Goal: Navigation & Orientation: Find specific page/section

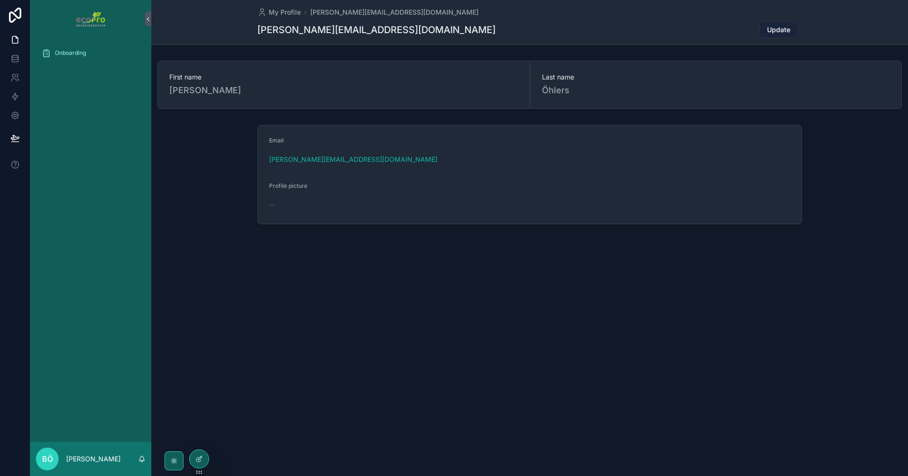
click at [772, 30] on span "Update" at bounding box center [778, 29] width 23 height 9
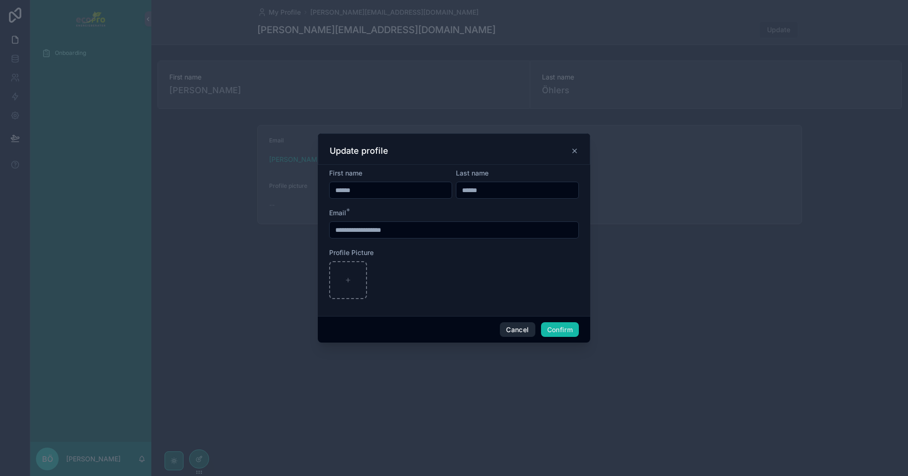
click at [510, 328] on button "Cancel" at bounding box center [517, 329] width 35 height 15
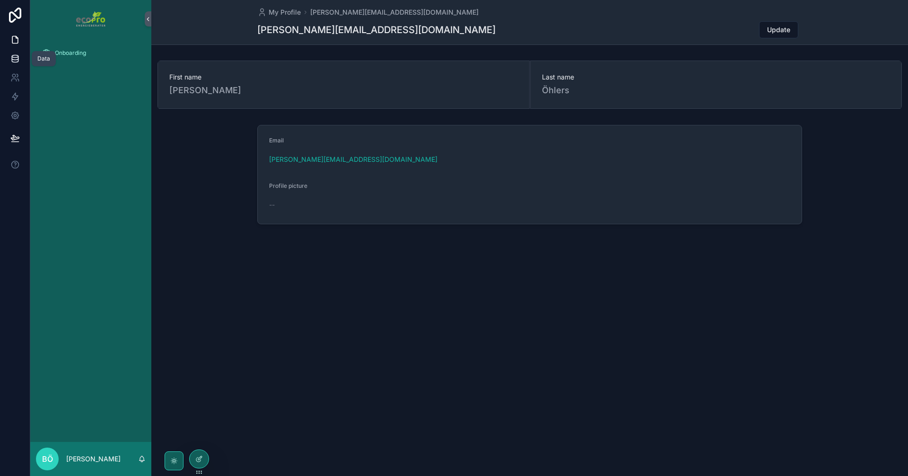
click at [9, 59] on link at bounding box center [15, 58] width 30 height 19
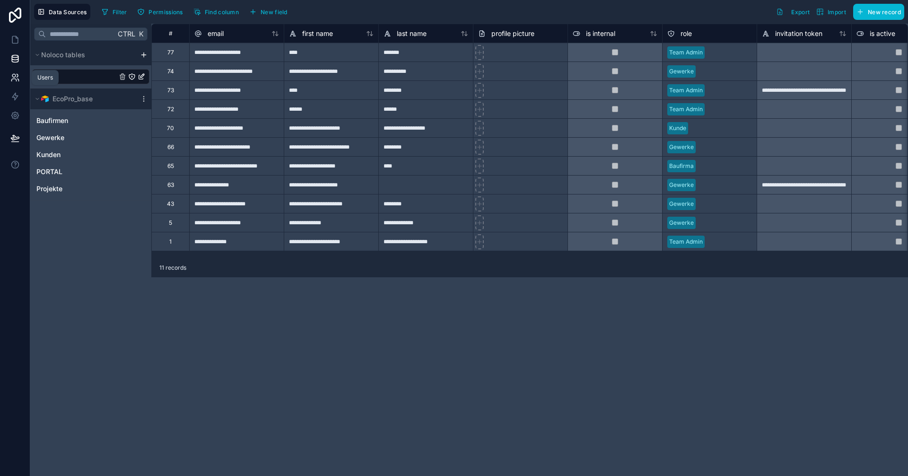
click at [15, 81] on icon at bounding box center [14, 77] width 9 height 9
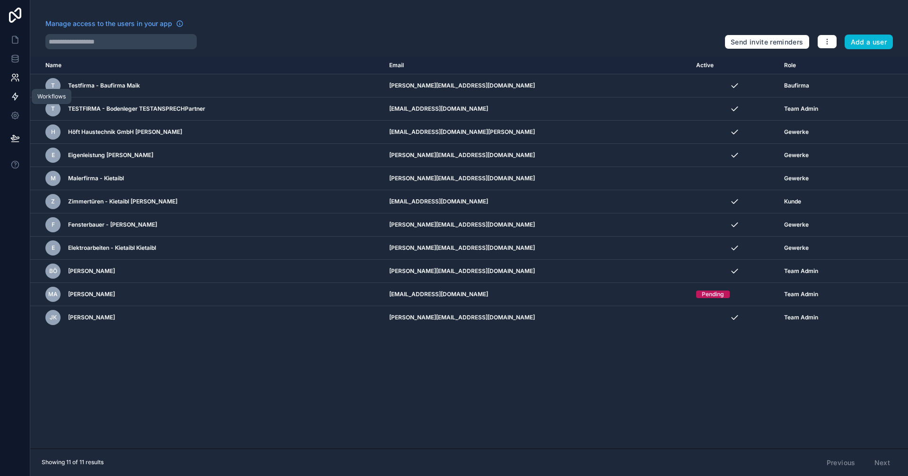
click at [17, 96] on icon at bounding box center [14, 96] width 9 height 9
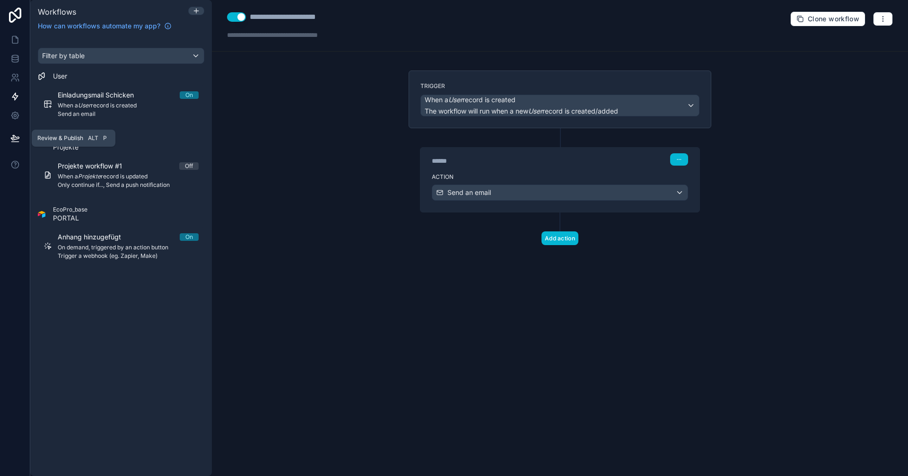
click at [9, 129] on button at bounding box center [15, 138] width 21 height 26
click at [11, 114] on icon at bounding box center [14, 115] width 9 height 9
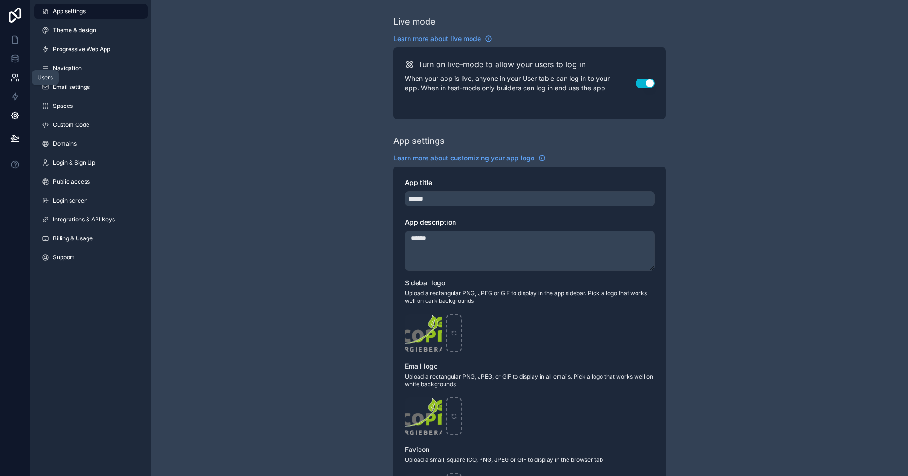
click at [16, 73] on icon at bounding box center [14, 77] width 9 height 9
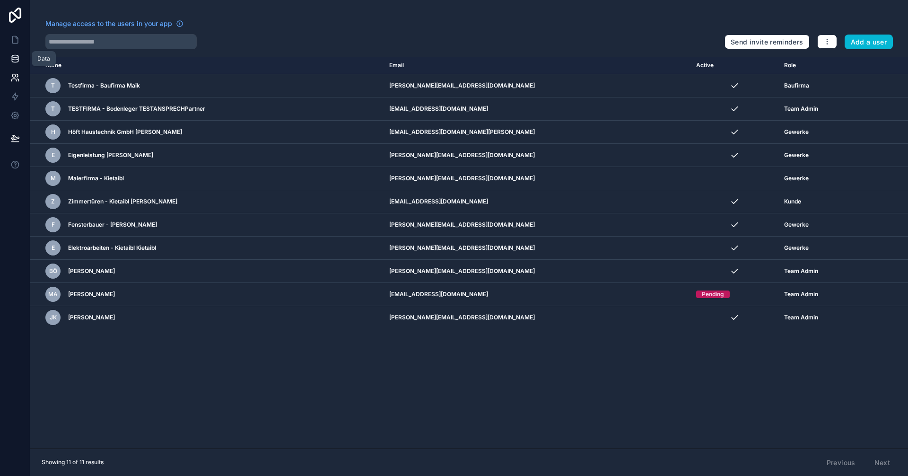
click at [16, 59] on icon at bounding box center [14, 58] width 9 height 9
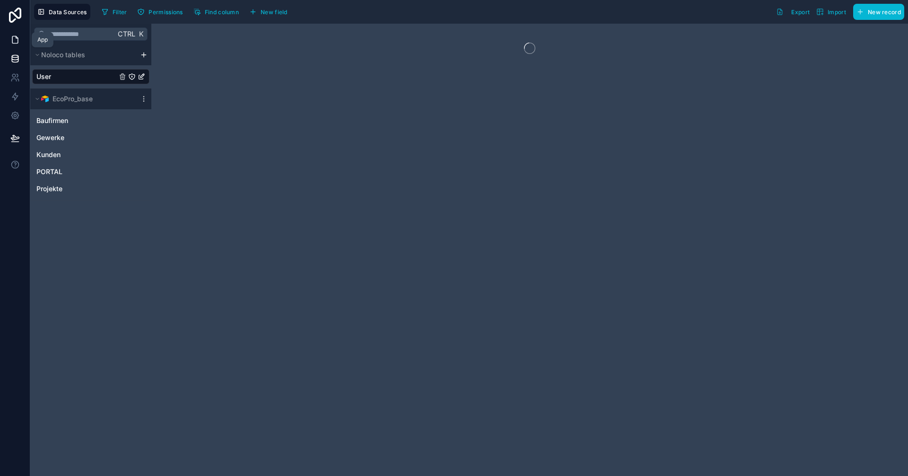
click at [15, 44] on icon at bounding box center [14, 39] width 9 height 9
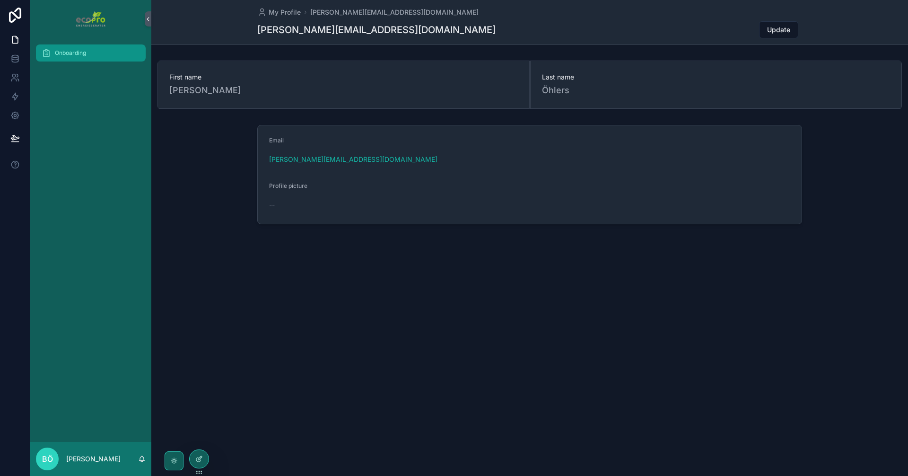
click at [66, 50] on span "Onboarding" at bounding box center [70, 53] width 31 height 8
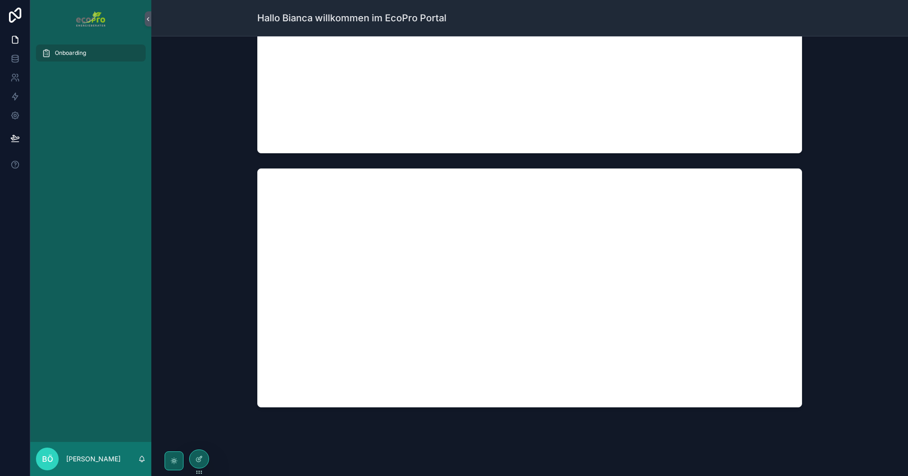
scroll to position [652, 0]
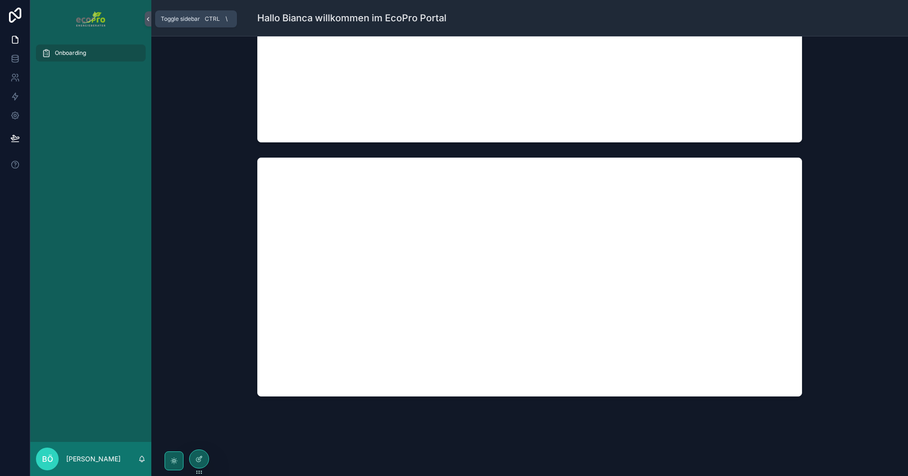
click at [150, 21] on icon "scrollable content" at bounding box center [148, 19] width 7 height 7
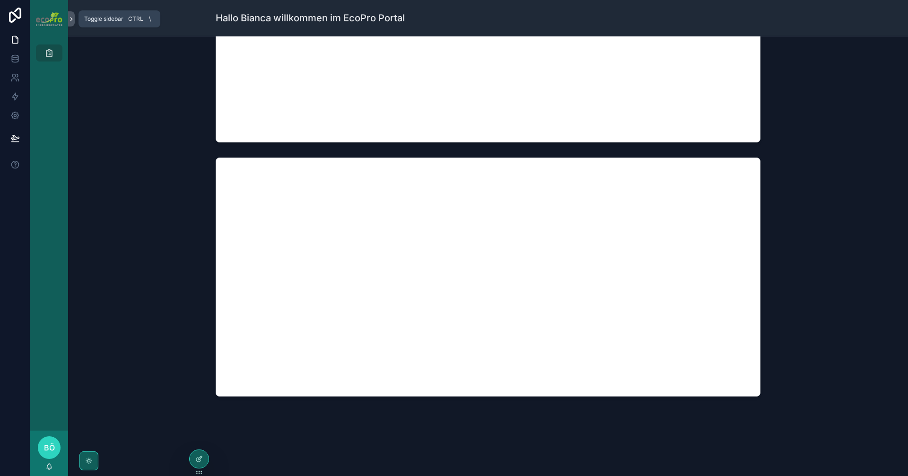
click at [70, 17] on icon "scrollable content" at bounding box center [71, 19] width 7 height 7
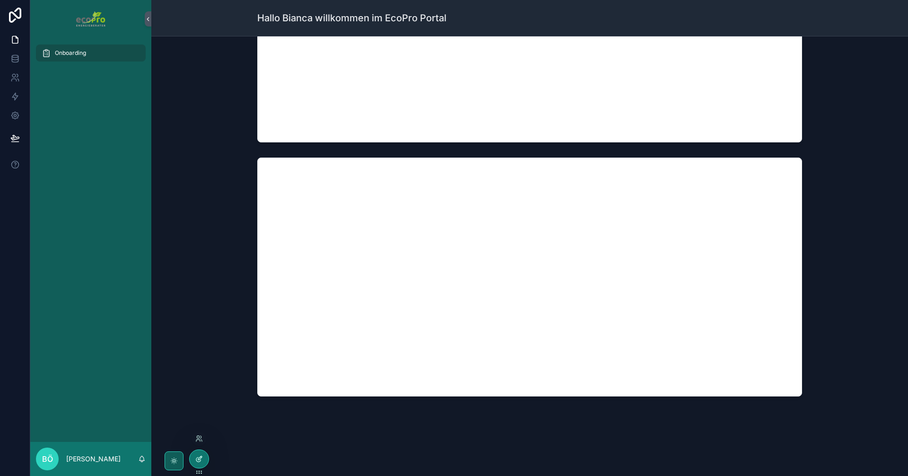
click at [197, 456] on icon at bounding box center [199, 459] width 8 height 8
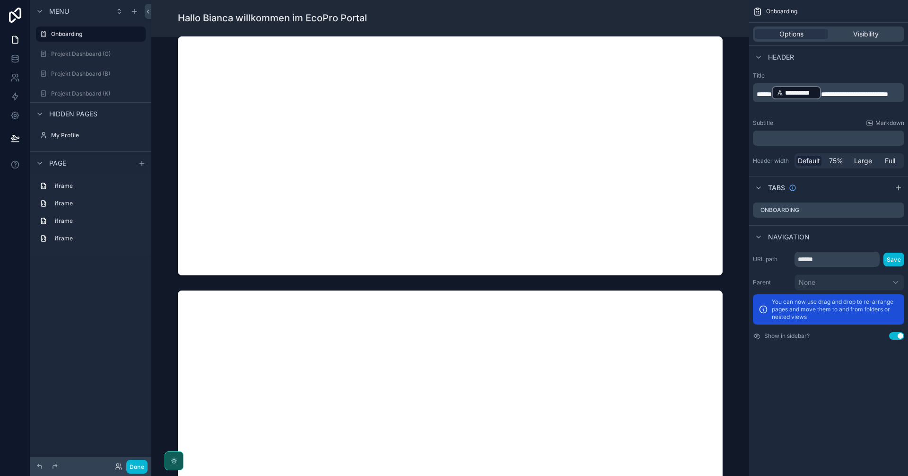
scroll to position [0, 0]
